Goal: Information Seeking & Learning: Learn about a topic

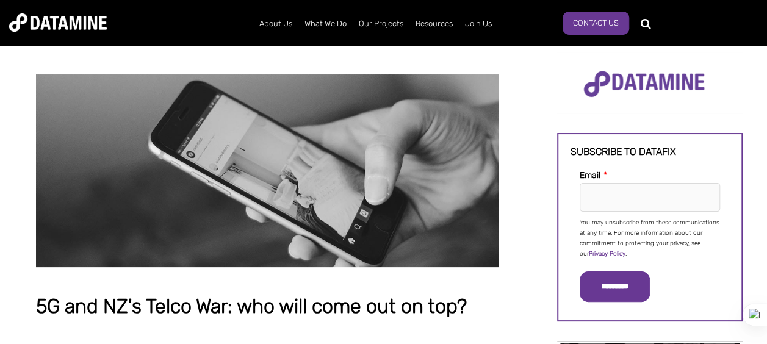
scroll to position [466, 0]
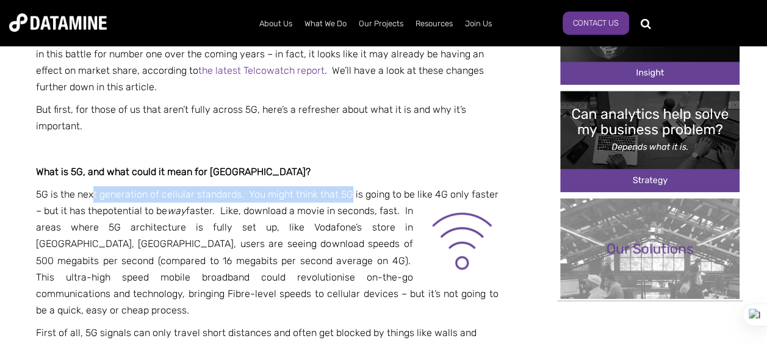
drag, startPoint x: 95, startPoint y: 159, endPoint x: 353, endPoint y: 161, distance: 257.6
click at [353, 186] on p "5G is the next generation of cellular standards. You might think that 5G is goi…" at bounding box center [267, 252] width 463 height 133
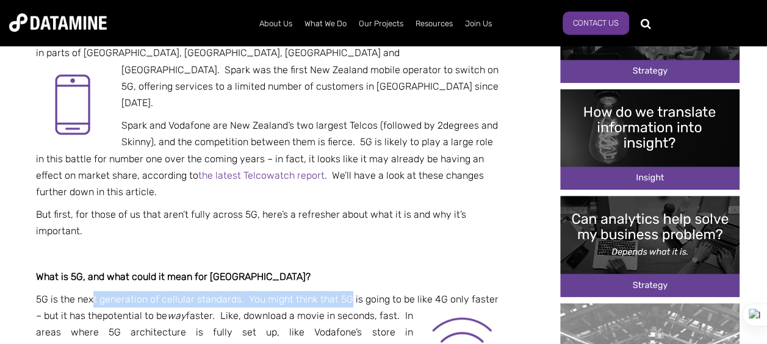
scroll to position [395, 0]
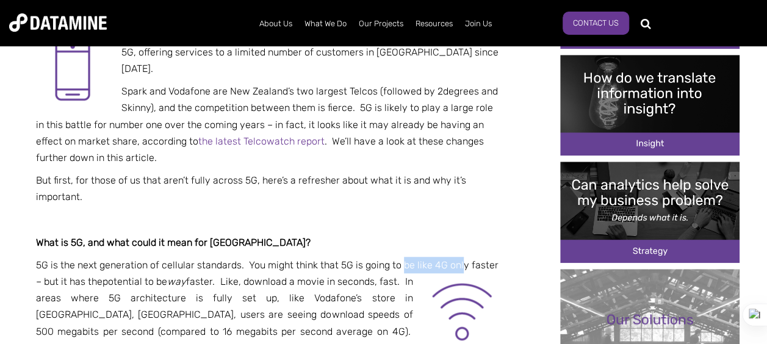
drag, startPoint x: 413, startPoint y: 230, endPoint x: 465, endPoint y: 230, distance: 52.5
click at [465, 257] on p "5G is the next generation of cellular standards. You might think that 5G is goi…" at bounding box center [267, 323] width 463 height 133
click at [384, 257] on p "5G is the next generation of cellular standards. You might think that 5G is goi…" at bounding box center [267, 323] width 463 height 133
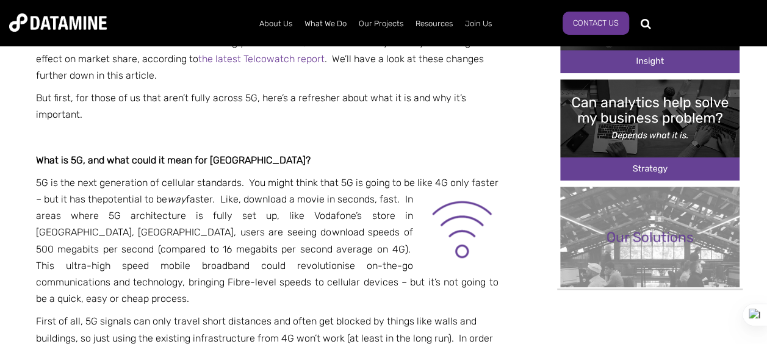
scroll to position [479, 0]
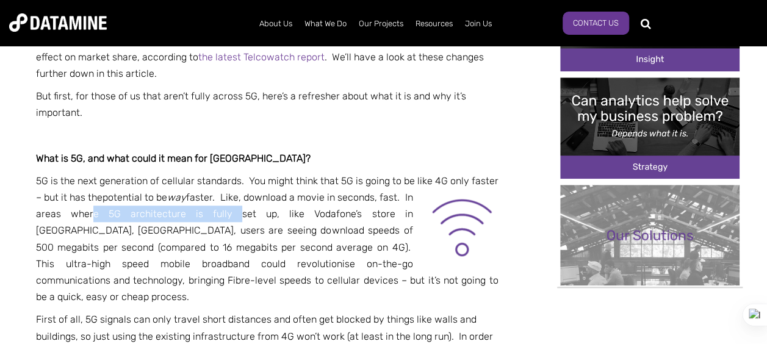
drag, startPoint x: 84, startPoint y: 186, endPoint x: 181, endPoint y: 183, distance: 96.5
click at [203, 173] on p "5G is the next generation of cellular standards. You might think that 5G is goi…" at bounding box center [267, 239] width 463 height 133
click at [63, 179] on p "5G is the next generation of cellular standards. You might think that 5G is goi…" at bounding box center [267, 239] width 463 height 133
drag, startPoint x: 110, startPoint y: 181, endPoint x: 233, endPoint y: 178, distance: 123.3
click at [233, 178] on p "5G is the next generation of cellular standards. You might think that 5G is goi…" at bounding box center [267, 239] width 463 height 133
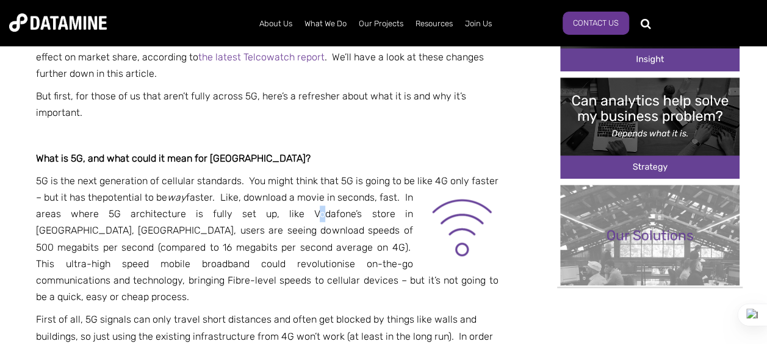
click at [264, 181] on p "5G is the next generation of cellular standards. You might think that 5G is goi…" at bounding box center [267, 239] width 463 height 133
drag, startPoint x: 277, startPoint y: 180, endPoint x: 328, endPoint y: 178, distance: 50.7
click at [328, 178] on p "5G is the next generation of cellular standards. You might think that 5G is goi…" at bounding box center [267, 239] width 463 height 133
click at [342, 177] on p "5G is the next generation of cellular standards. You might think that 5G is goi…" at bounding box center [267, 239] width 463 height 133
drag, startPoint x: 313, startPoint y: 179, endPoint x: 362, endPoint y: 177, distance: 49.5
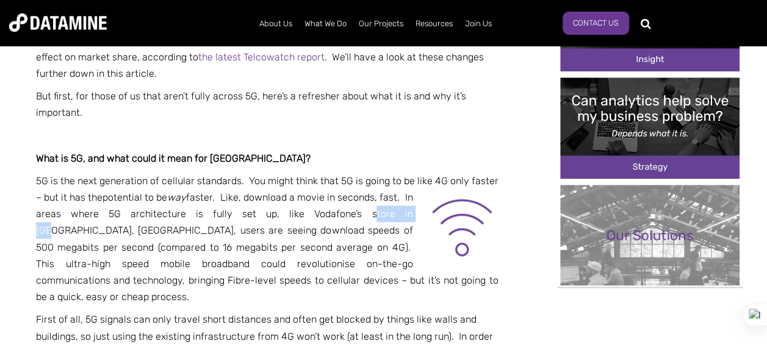
click at [362, 177] on p "5G is the next generation of cellular standards. You might think that 5G is goi…" at bounding box center [267, 239] width 463 height 133
drag, startPoint x: 384, startPoint y: 176, endPoint x: 394, endPoint y: 176, distance: 10.4
click at [386, 176] on p "5G is the next generation of cellular standards. You might think that 5G is goi…" at bounding box center [267, 239] width 463 height 133
drag, startPoint x: 403, startPoint y: 176, endPoint x: 317, endPoint y: 178, distance: 86.1
click at [320, 178] on p "5G is the next generation of cellular standards. You might think that 5G is goi…" at bounding box center [267, 239] width 463 height 133
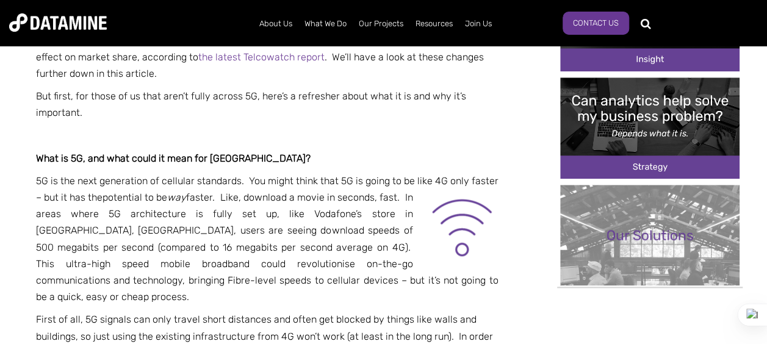
drag, startPoint x: 298, startPoint y: 179, endPoint x: 311, endPoint y: 176, distance: 13.2
click at [298, 178] on p "5G is the next generation of cellular standards. You might think that 5G is goi…" at bounding box center [267, 239] width 463 height 133
drag, startPoint x: 330, startPoint y: 177, endPoint x: 349, endPoint y: 179, distance: 19.6
click at [349, 179] on p "5G is the next generation of cellular standards. You might think that 5G is goi…" at bounding box center [267, 239] width 463 height 133
drag, startPoint x: 369, startPoint y: 178, endPoint x: 376, endPoint y: 178, distance: 6.7
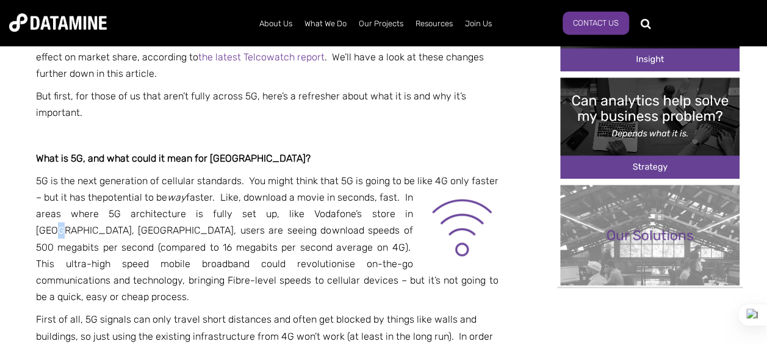
click at [374, 178] on p "5G is the next generation of cellular standards. You might think that 5G is goi…" at bounding box center [267, 239] width 463 height 133
drag, startPoint x: 380, startPoint y: 179, endPoint x: 408, endPoint y: 182, distance: 28.2
click at [408, 182] on p "5G is the next generation of cellular standards. You might think that 5G is goi…" at bounding box center [267, 239] width 463 height 133
click at [371, 181] on p "5G is the next generation of cellular standards. You might think that 5G is goi…" at bounding box center [267, 239] width 463 height 133
drag, startPoint x: 326, startPoint y: 195, endPoint x: 389, endPoint y: 193, distance: 63.5
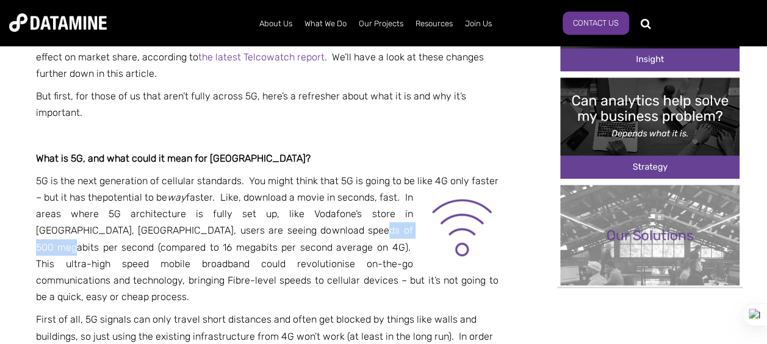
click at [389, 193] on p "5G is the next generation of cellular standards. You might think that 5G is goi…" at bounding box center [267, 239] width 463 height 133
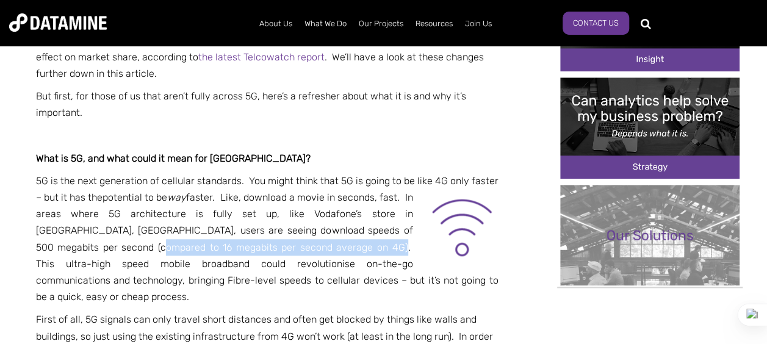
drag, startPoint x: 106, startPoint y: 214, endPoint x: 320, endPoint y: 213, distance: 214.3
click at [320, 213] on p "5G is the next generation of cellular standards. You might think that 5G is goi…" at bounding box center [267, 239] width 463 height 133
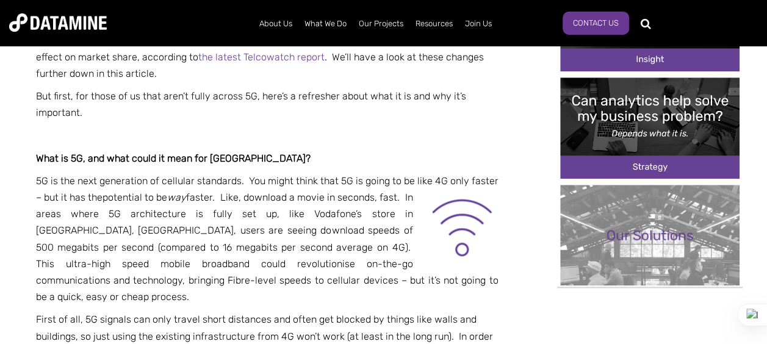
drag, startPoint x: 376, startPoint y: 210, endPoint x: 388, endPoint y: 211, distance: 12.2
click at [377, 210] on p "5G is the next generation of cellular standards. You might think that 5G is goi…" at bounding box center [267, 239] width 463 height 133
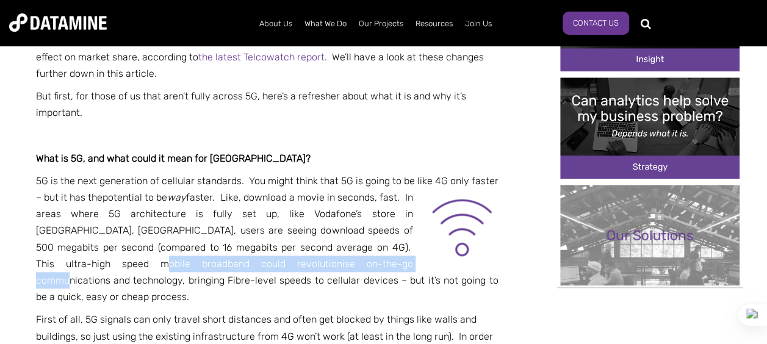
drag, startPoint x: 93, startPoint y: 230, endPoint x: 312, endPoint y: 227, distance: 219.2
click at [312, 227] on p "5G is the next generation of cellular standards. You might think that 5G is goi…" at bounding box center [267, 239] width 463 height 133
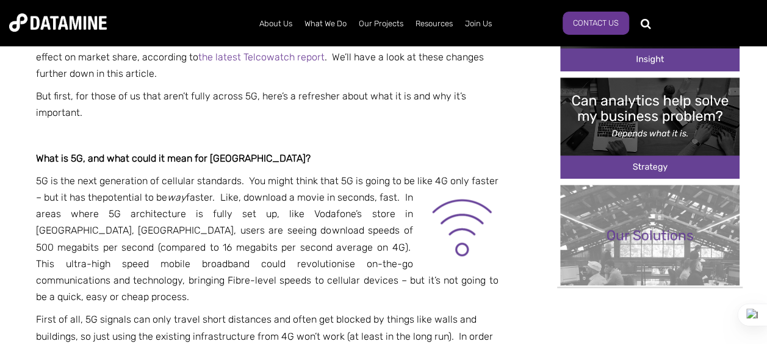
click at [344, 248] on p "5G is the next generation of cellular standards. You might think that 5G is goi…" at bounding box center [267, 239] width 463 height 133
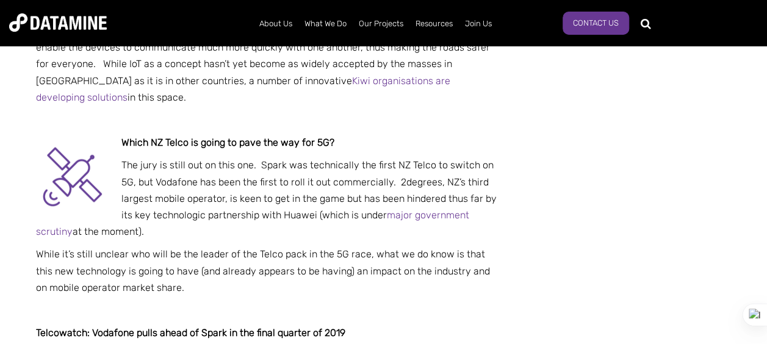
scroll to position [1454, 0]
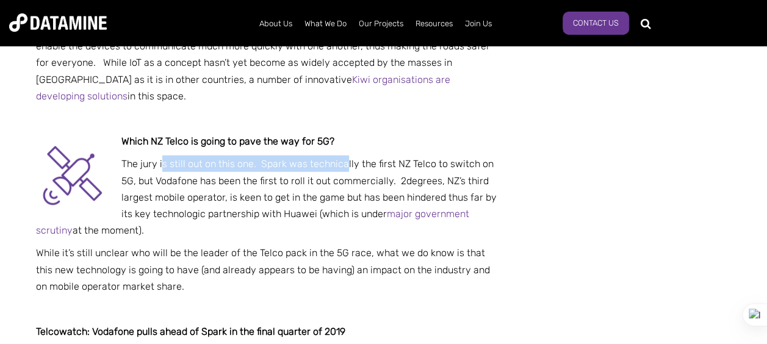
drag, startPoint x: 162, startPoint y: 90, endPoint x: 342, endPoint y: 97, distance: 179.6
click at [342, 156] on p "The jury is still out on this one. Spark was technically the first NZ Telco to …" at bounding box center [267, 197] width 463 height 83
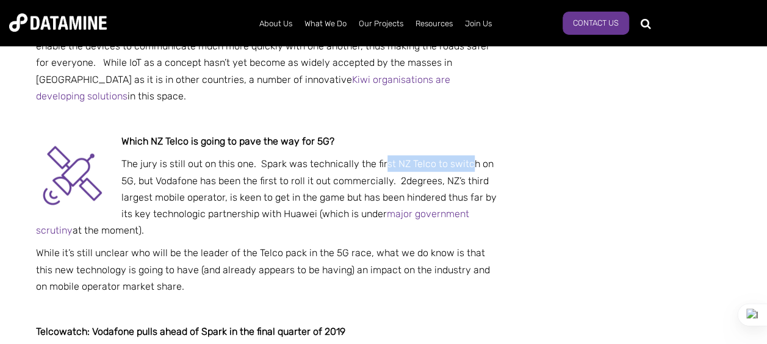
drag, startPoint x: 381, startPoint y: 101, endPoint x: 469, endPoint y: 101, distance: 87.9
click at [469, 156] on p "The jury is still out on this one. Spark was technically the first NZ Telco to …" at bounding box center [267, 197] width 463 height 83
click at [397, 156] on p "The jury is still out on this one. Spark was technically the first NZ Telco to …" at bounding box center [267, 197] width 463 height 83
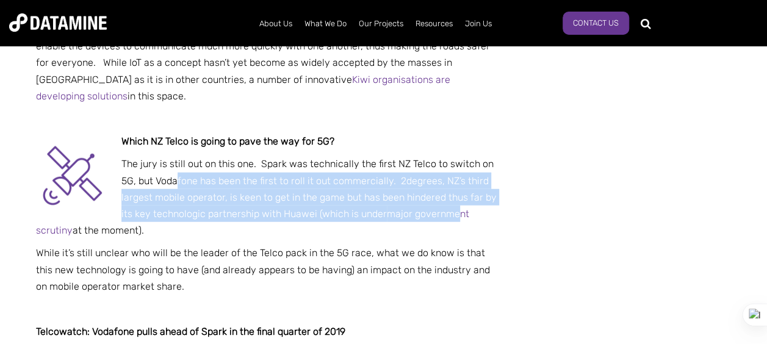
drag, startPoint x: 181, startPoint y: 113, endPoint x: 466, endPoint y: 155, distance: 288.2
click at [465, 156] on p "The jury is still out on this one. Spark was technically the first NZ Telco to …" at bounding box center [267, 197] width 463 height 83
click at [326, 156] on p "The jury is still out on this one. Spark was technically the first NZ Telco to …" at bounding box center [267, 197] width 463 height 83
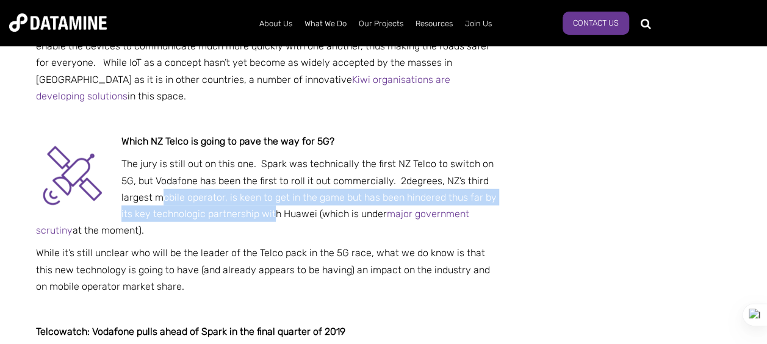
drag, startPoint x: 159, startPoint y: 129, endPoint x: 222, endPoint y: 147, distance: 65.2
click at [275, 156] on p "The jury is still out on this one. Spark was technically the first NZ Telco to …" at bounding box center [267, 197] width 463 height 83
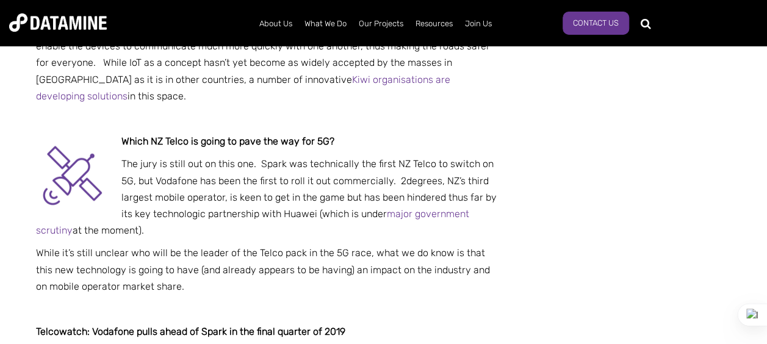
click at [150, 156] on p "The jury is still out on this one. Spark was technically the first NZ Telco to …" at bounding box center [267, 197] width 463 height 83
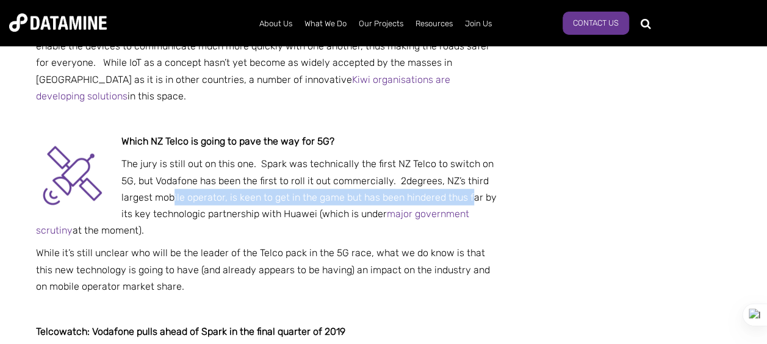
drag, startPoint x: 180, startPoint y: 129, endPoint x: 469, endPoint y: 138, distance: 289.5
click at [469, 156] on p "The jury is still out on this one. Spark was technically the first NZ Telco to …" at bounding box center [267, 197] width 463 height 83
click at [277, 156] on p "The jury is still out on this one. Spark was technically the first NZ Telco to …" at bounding box center [267, 197] width 463 height 83
drag, startPoint x: 62, startPoint y: 188, endPoint x: 272, endPoint y: 225, distance: 212.6
click at [255, 245] on p "While it’s still unclear who will be the leader of the Telco pack in the 5G rac…" at bounding box center [267, 270] width 463 height 50
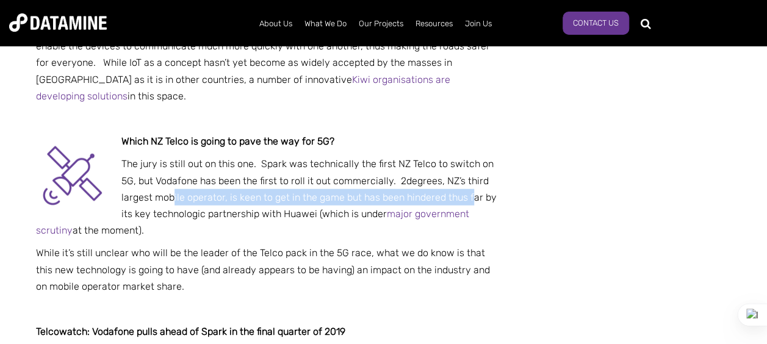
click at [339, 245] on p "While it’s still unclear who will be the leader of the Telco pack in the 5G rac…" at bounding box center [267, 270] width 463 height 50
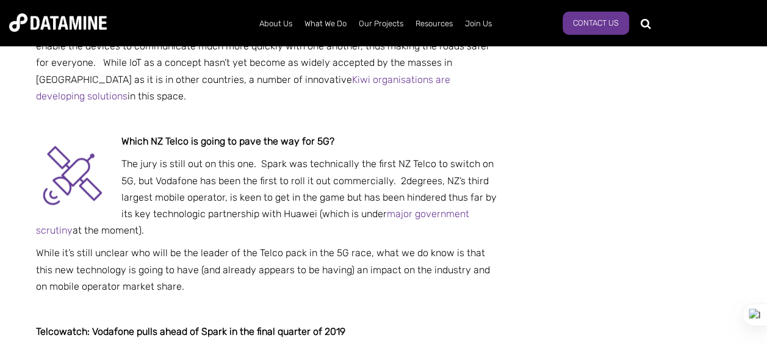
scroll to position [1540, 0]
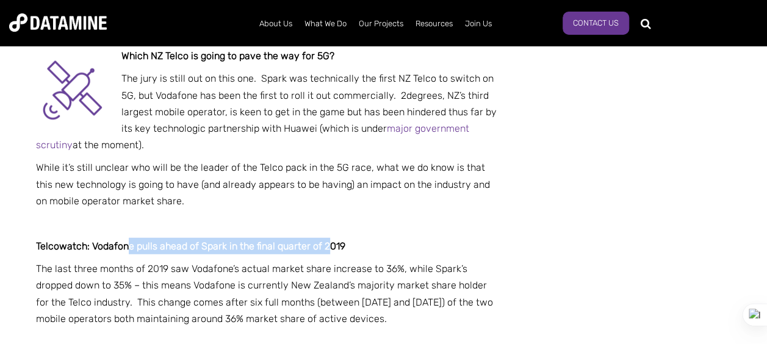
drag, startPoint x: 127, startPoint y: 183, endPoint x: 327, endPoint y: 177, distance: 200.3
click at [327, 241] on strong "Telcowatch: Vodafone pulls ahead of Spark in the final quarter of 2019" at bounding box center [191, 247] width 310 height 12
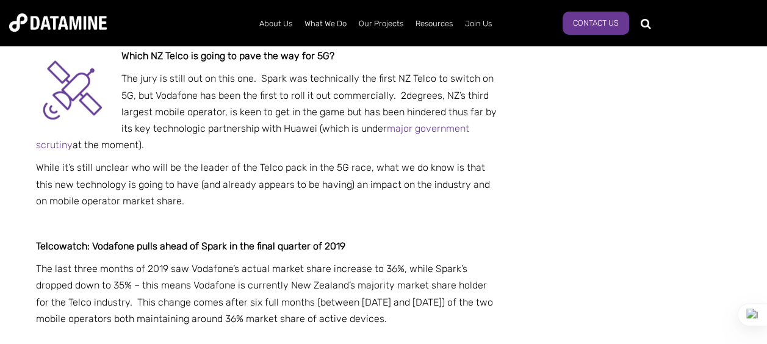
click at [244, 261] on p "The last three months of 2019 saw Vodafone’s actual market share increase to 36…" at bounding box center [267, 294] width 463 height 67
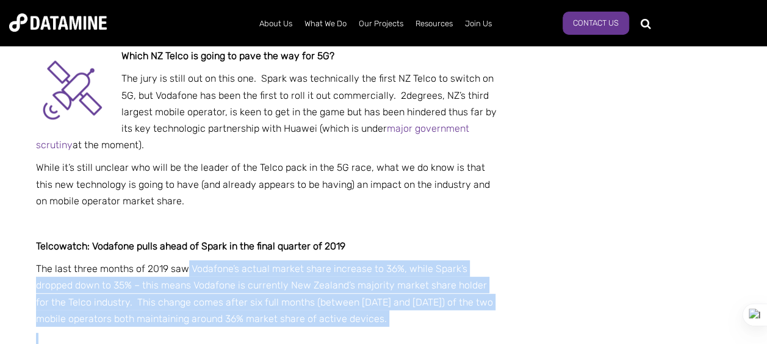
drag, startPoint x: 189, startPoint y: 211, endPoint x: 349, endPoint y: 247, distance: 163.4
click at [297, 261] on p "The last three months of 2019 saw Vodafone’s actual market share increase to 36…" at bounding box center [267, 294] width 463 height 67
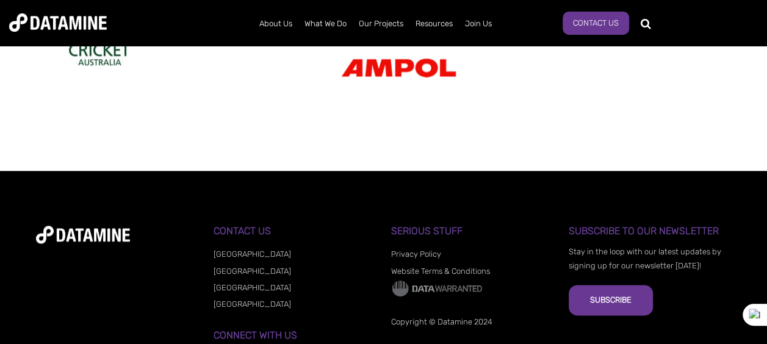
scroll to position [2957, 0]
